Goal: Ask a question: Seek information or help from site administrators or community

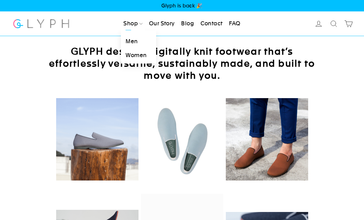
click at [130, 38] on link "Men" at bounding box center [138, 42] width 35 height 14
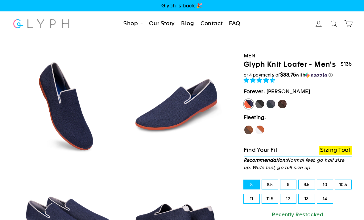
select select "highest-rating"
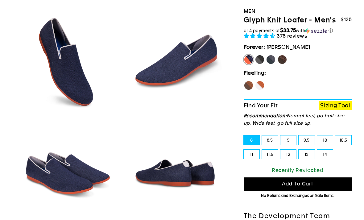
click at [325, 145] on label "10" at bounding box center [325, 139] width 16 height 9
click at [317, 136] on input "10" at bounding box center [317, 135] width 0 height 0
radio input "true"
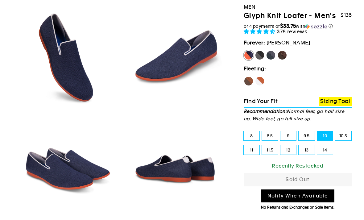
scroll to position [30, 0]
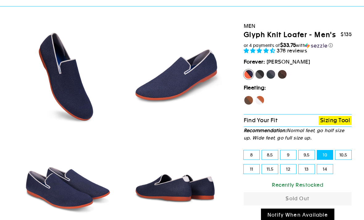
click at [260, 79] on label "Panther" at bounding box center [260, 74] width 10 height 10
click at [255, 70] on input "Panther" at bounding box center [255, 69] width 0 height 0
radio input "true"
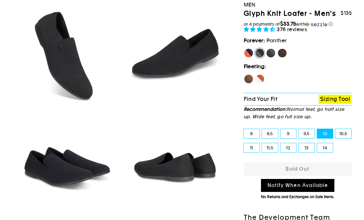
scroll to position [52, 0]
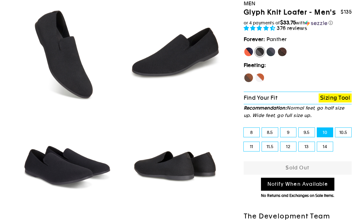
click at [270, 57] on label "Rhino" at bounding box center [271, 52] width 10 height 10
click at [266, 47] on input "Rhino" at bounding box center [266, 47] width 0 height 0
radio input "true"
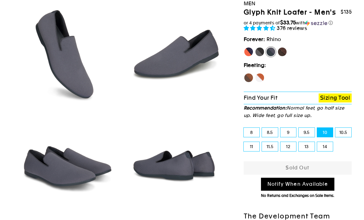
click at [300, 191] on link "Notify When Available" at bounding box center [297, 184] width 73 height 13
select select "19808461258809"
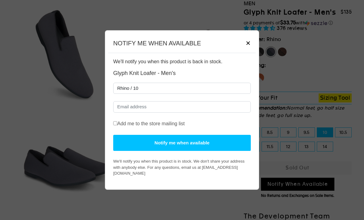
click at [241, 53] on div "NOTIFY ME WHEN AVAILABLE ✕" at bounding box center [181, 43] width 147 height 19
click at [245, 53] on div "NOTIFY ME WHEN AVAILABLE ✕" at bounding box center [181, 43] width 147 height 19
click at [246, 48] on span "✕" at bounding box center [248, 43] width 5 height 9
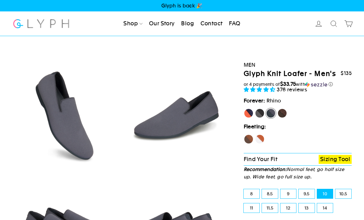
click at [164, 24] on link "Our Story" at bounding box center [162, 24] width 31 height 14
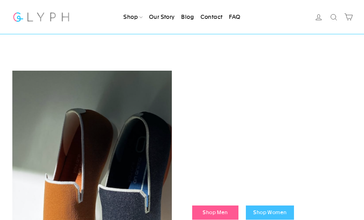
scroll to position [645, 0]
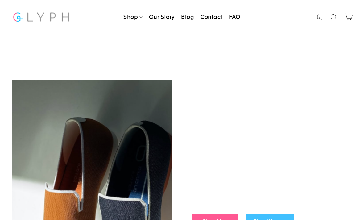
click at [215, 214] on link "Shop Men" at bounding box center [215, 221] width 46 height 14
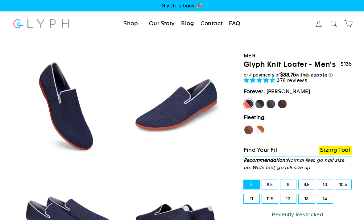
select select "highest-rating"
click at [245, 109] on label "[PERSON_NAME]" at bounding box center [249, 104] width 10 height 10
click at [244, 99] on input "[PERSON_NAME]" at bounding box center [244, 99] width 0 height 0
click at [283, 109] on label "Mustang" at bounding box center [282, 104] width 10 height 10
click at [278, 99] on input "Mustang" at bounding box center [277, 99] width 0 height 0
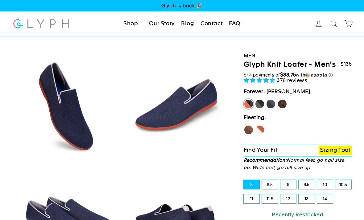
radio input "true"
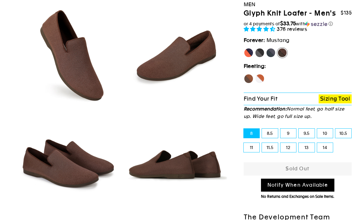
scroll to position [61, 0]
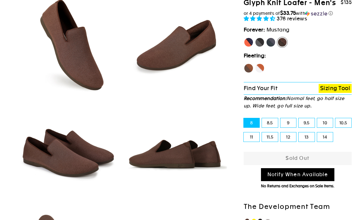
click at [271, 48] on label "Rhino" at bounding box center [271, 43] width 10 height 10
click at [266, 38] on input "Rhino" at bounding box center [266, 38] width 0 height 0
radio input "true"
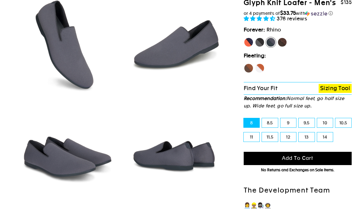
scroll to position [62, 0]
click at [325, 127] on label "10" at bounding box center [325, 122] width 16 height 9
click at [317, 118] on input "10" at bounding box center [317, 118] width 0 height 0
radio input "true"
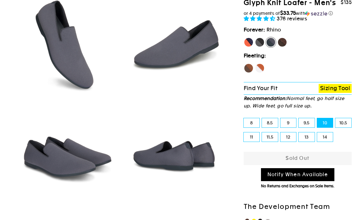
click at [259, 47] on label "Panther" at bounding box center [260, 42] width 10 height 10
click at [255, 38] on input "Panther" at bounding box center [255, 37] width 0 height 0
radio input "true"
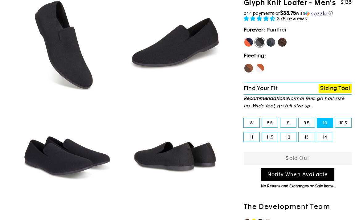
click at [245, 50] on div "[PERSON_NAME]" at bounding box center [249, 43] width 10 height 13
click at [245, 47] on label "[PERSON_NAME]" at bounding box center [249, 42] width 10 height 10
click at [244, 38] on input "[PERSON_NAME]" at bounding box center [244, 37] width 0 height 0
radio input "true"
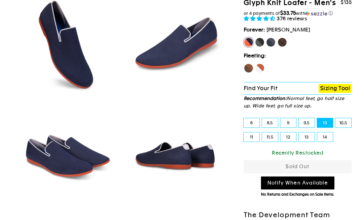
click at [310, 157] on div "Recently Restocked" at bounding box center [298, 153] width 108 height 8
click at [324, 127] on label "10" at bounding box center [325, 122] width 16 height 9
click at [317, 118] on input "10" at bounding box center [317, 118] width 0 height 0
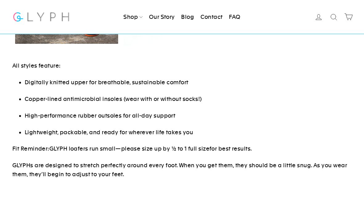
scroll to position [376, 0]
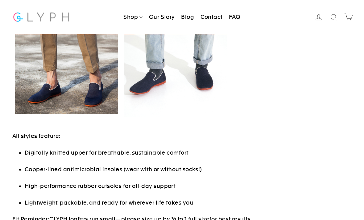
click at [237, 133] on p "All styles feature:" at bounding box center [181, 136] width 339 height 9
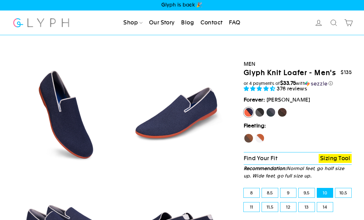
scroll to position [0, 0]
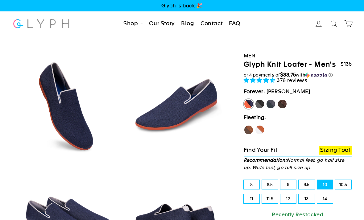
click at [210, 23] on link "Contact" at bounding box center [211, 24] width 27 height 14
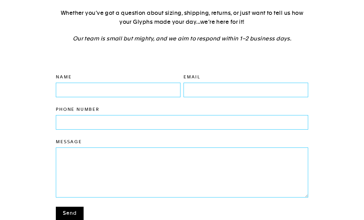
scroll to position [57, 0]
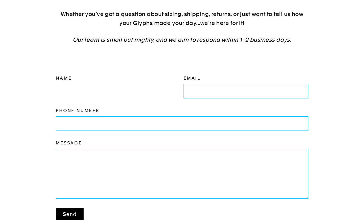
click at [102, 92] on input "Name" at bounding box center [118, 91] width 125 height 14
type input "[PERSON_NAME]"
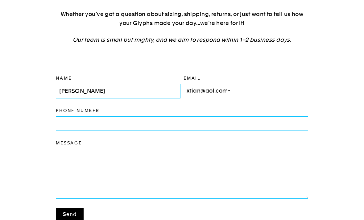
type input "xtian@aol.com-"
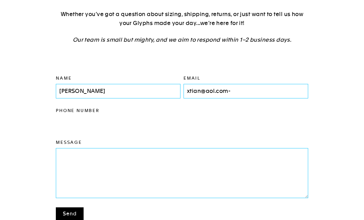
click at [108, 117] on input "Phone number" at bounding box center [182, 123] width 252 height 14
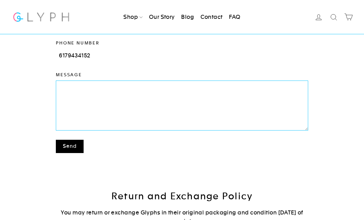
type input "6179434152"
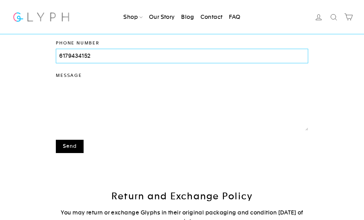
click at [82, 90] on textarea "Message" at bounding box center [182, 105] width 252 height 49
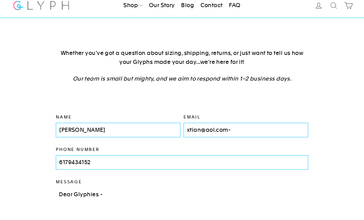
scroll to position [0, 0]
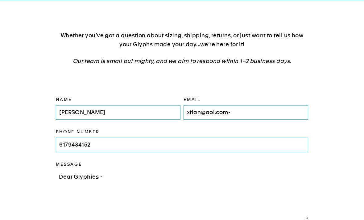
click at [113, 175] on textarea "Dear Glyphies -" at bounding box center [182, 194] width 252 height 49
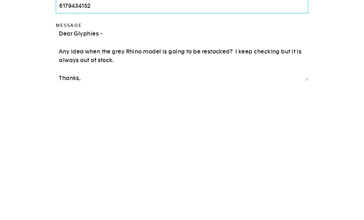
scroll to position [13, 0]
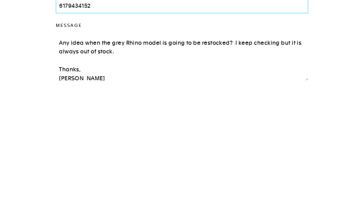
type textarea "Dear Glyphies - Any idea when the grey Rhino model is going to be restocked? I …"
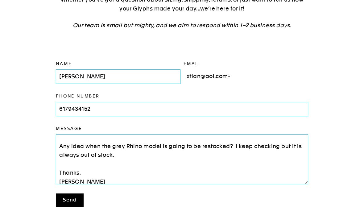
scroll to position [71, 0]
click at [229, 77] on input "xtian@aol.com-" at bounding box center [246, 77] width 125 height 14
type input "xtian@aol.com"
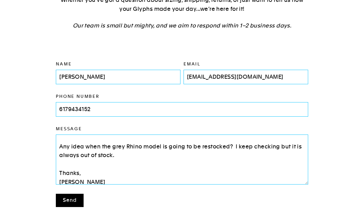
click at [76, 197] on button "Send" at bounding box center [70, 200] width 28 height 13
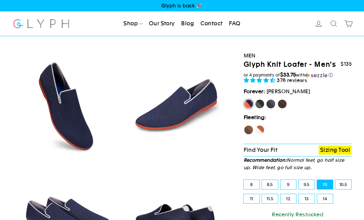
select select "highest-rating"
click at [271, 109] on label "Rhino" at bounding box center [271, 104] width 10 height 10
click at [266, 99] on input "Rhino" at bounding box center [266, 99] width 0 height 0
radio input "true"
